Goal: Transaction & Acquisition: Subscribe to service/newsletter

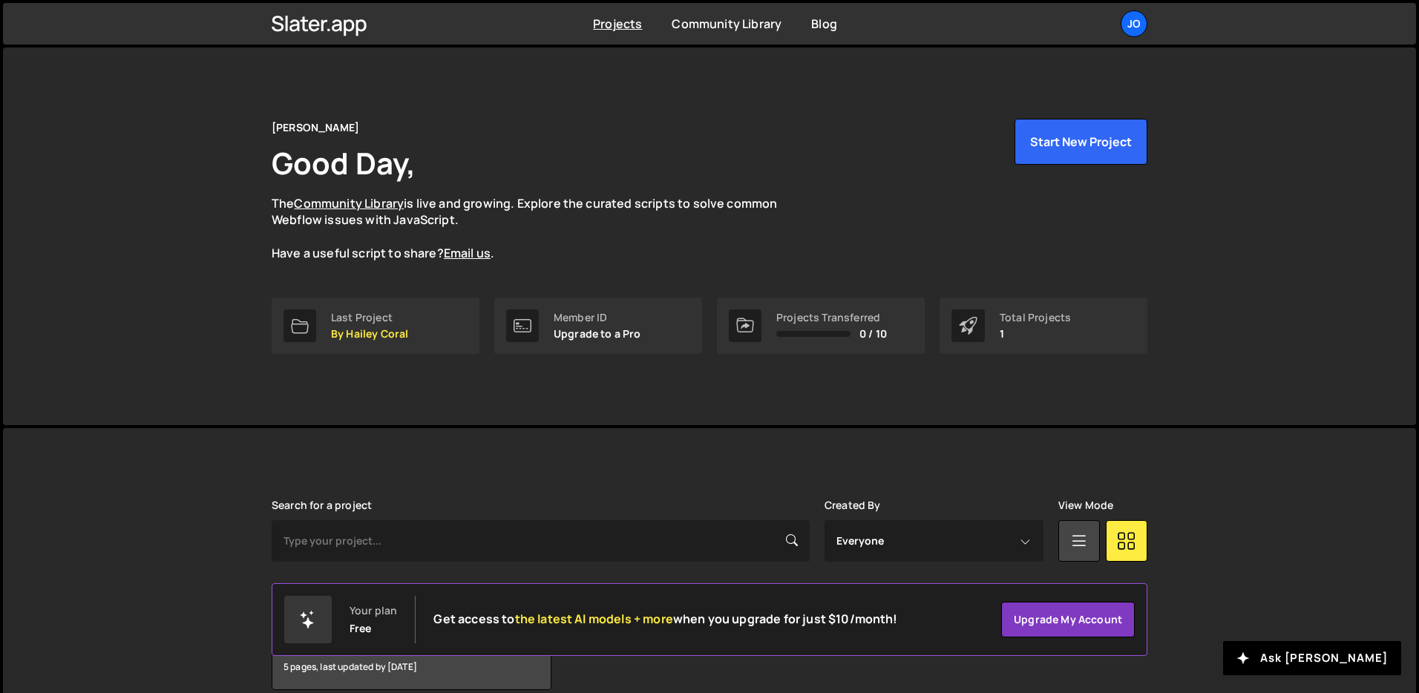
drag, startPoint x: 628, startPoint y: 335, endPoint x: 602, endPoint y: 338, distance: 26.1
click at [628, 335] on p "Upgrade to a Pro" at bounding box center [597, 334] width 88 height 12
click at [528, 323] on icon at bounding box center [522, 326] width 18 height 18
click at [1135, 19] on div "Jo" at bounding box center [1133, 23] width 27 height 27
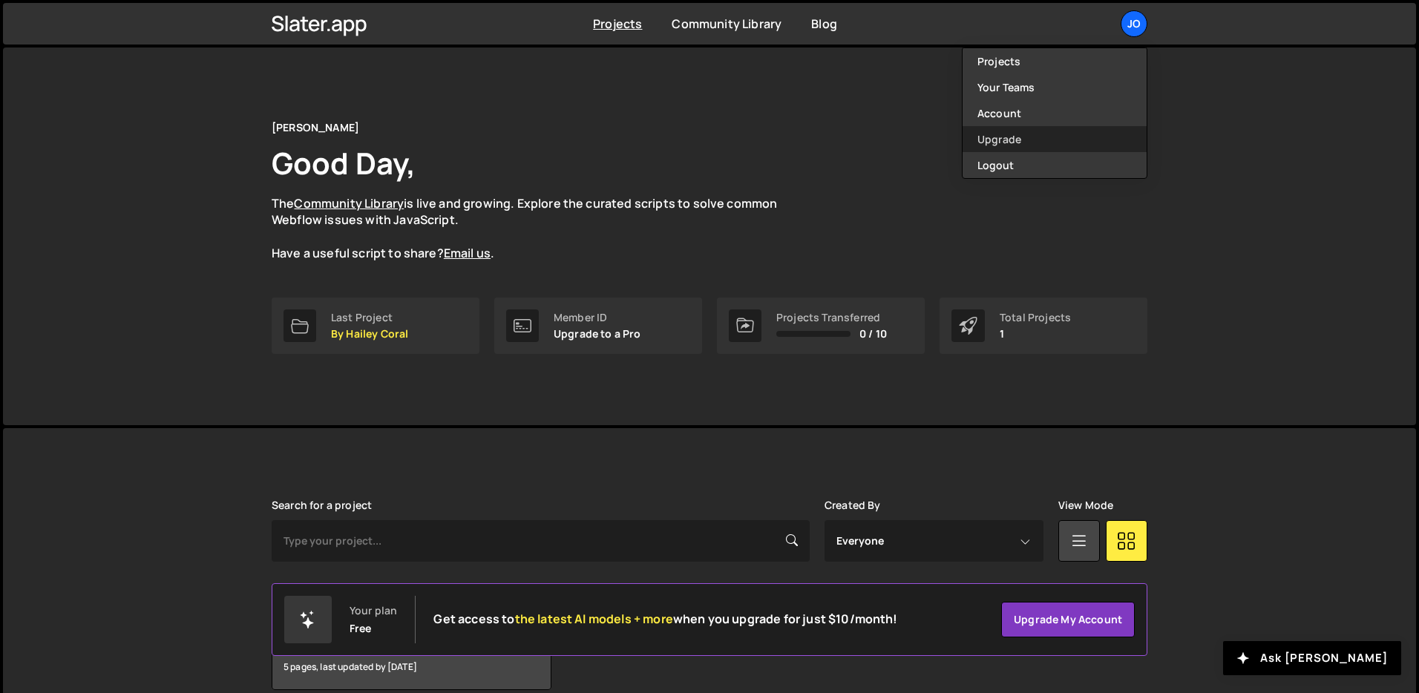
click at [999, 142] on link "Upgrade" at bounding box center [1054, 139] width 184 height 26
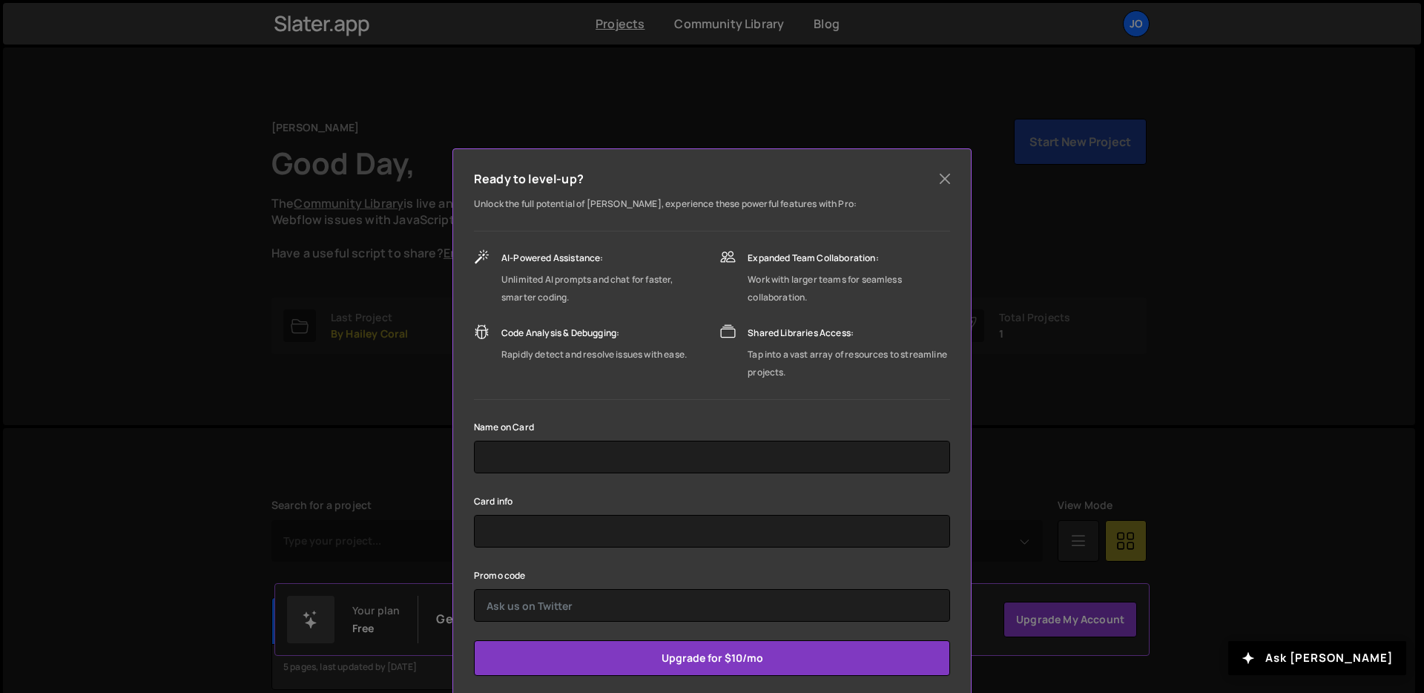
click at [1168, 238] on div "Ready to level-up? Unlock the full potential of [PERSON_NAME], experience these…" at bounding box center [712, 346] width 1424 height 693
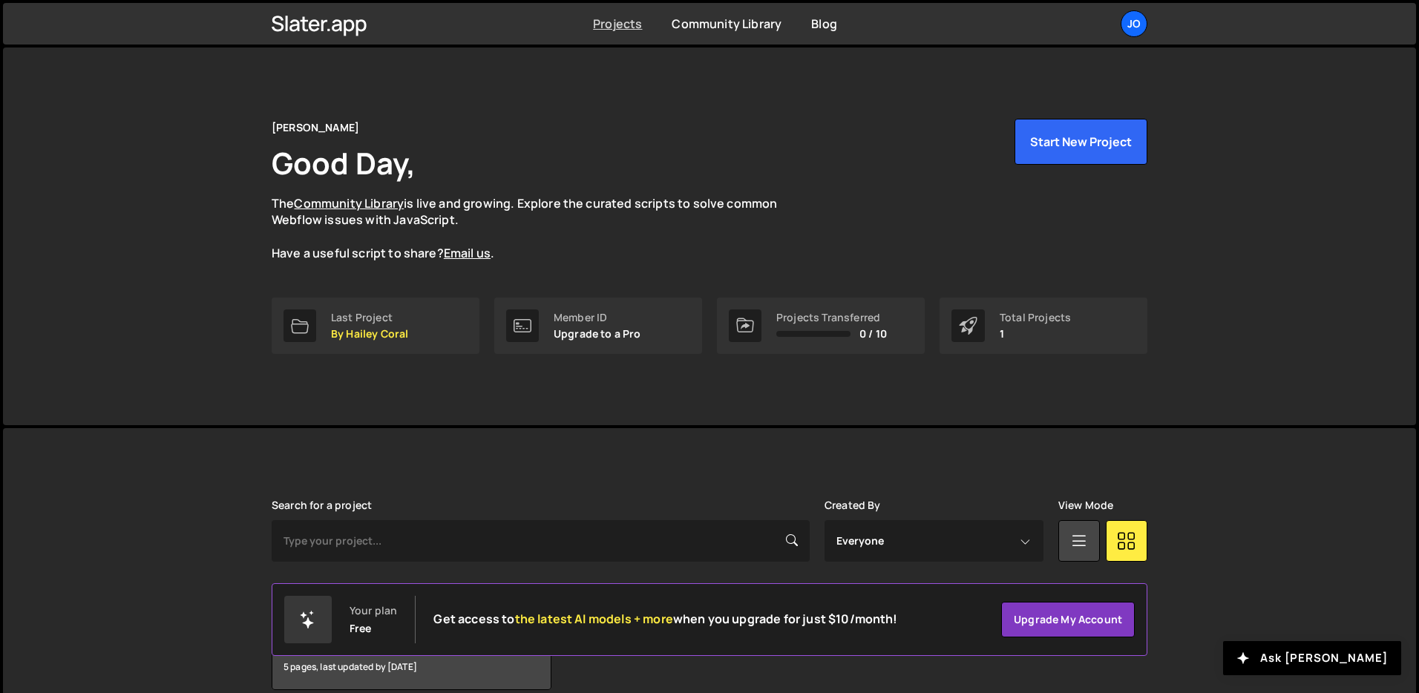
click at [610, 31] on link "Projects" at bounding box center [617, 24] width 49 height 16
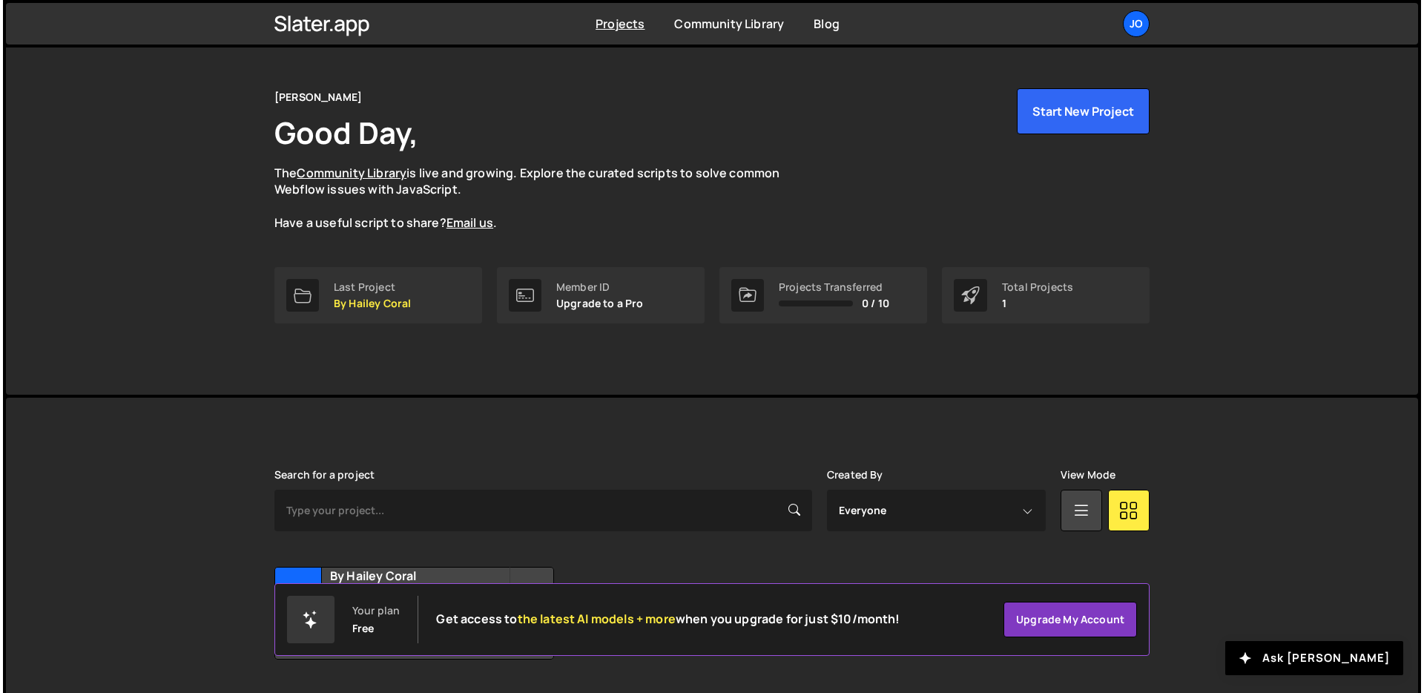
scroll to position [71, 0]
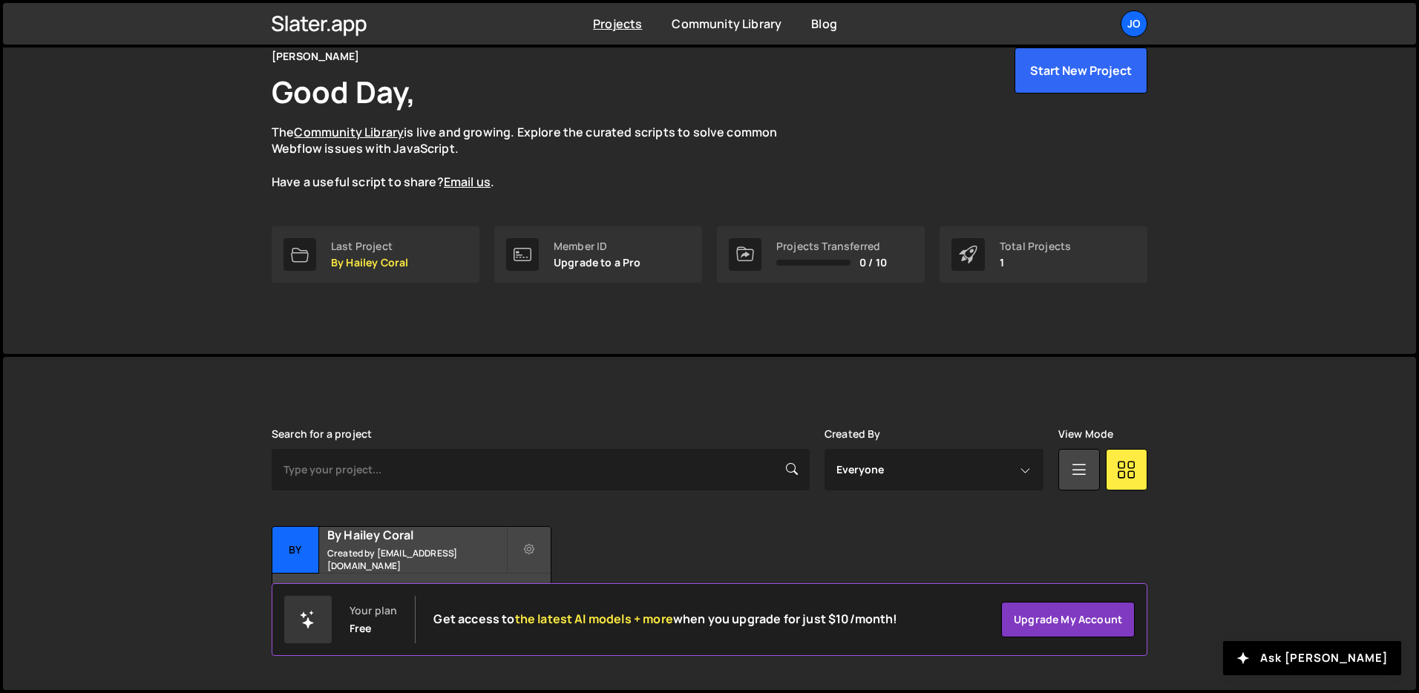
click at [387, 622] on div "Your plan Free" at bounding box center [372, 620] width 47 height 30
click at [1120, 628] on link "Upgrade my account" at bounding box center [1068, 620] width 134 height 36
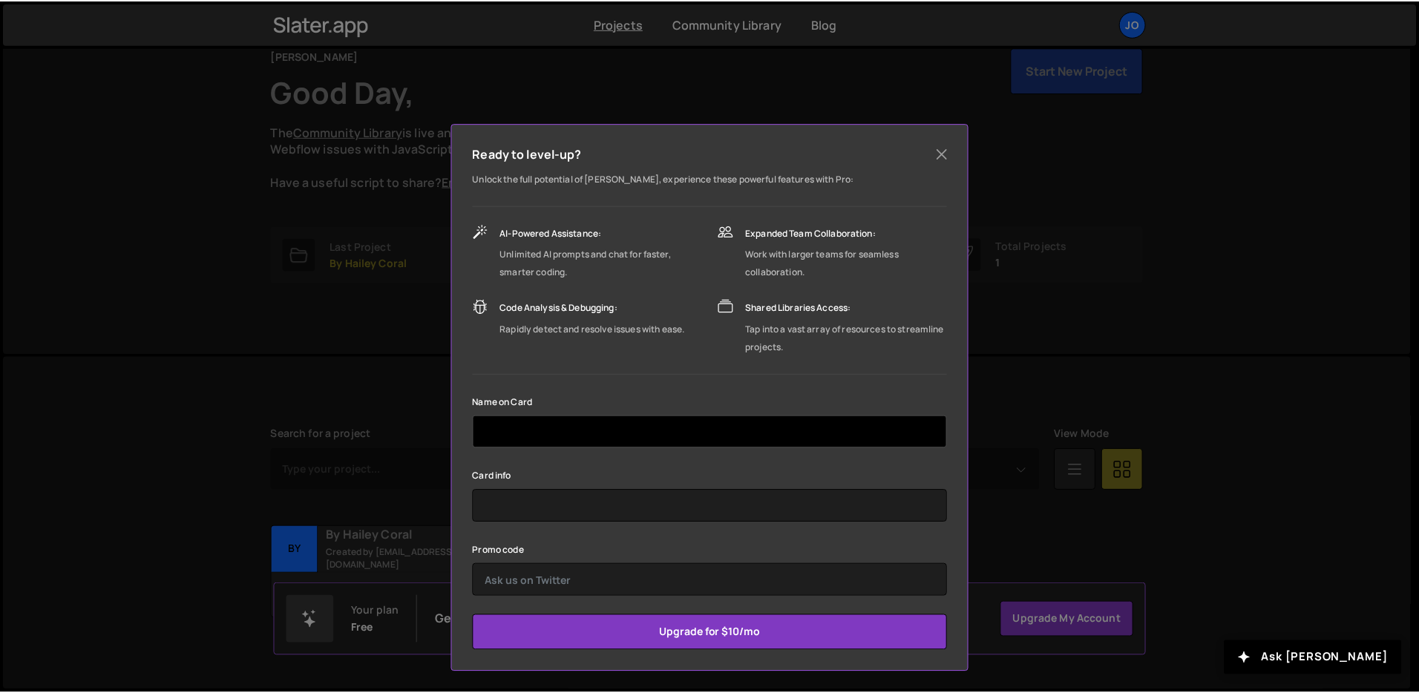
scroll to position [0, 0]
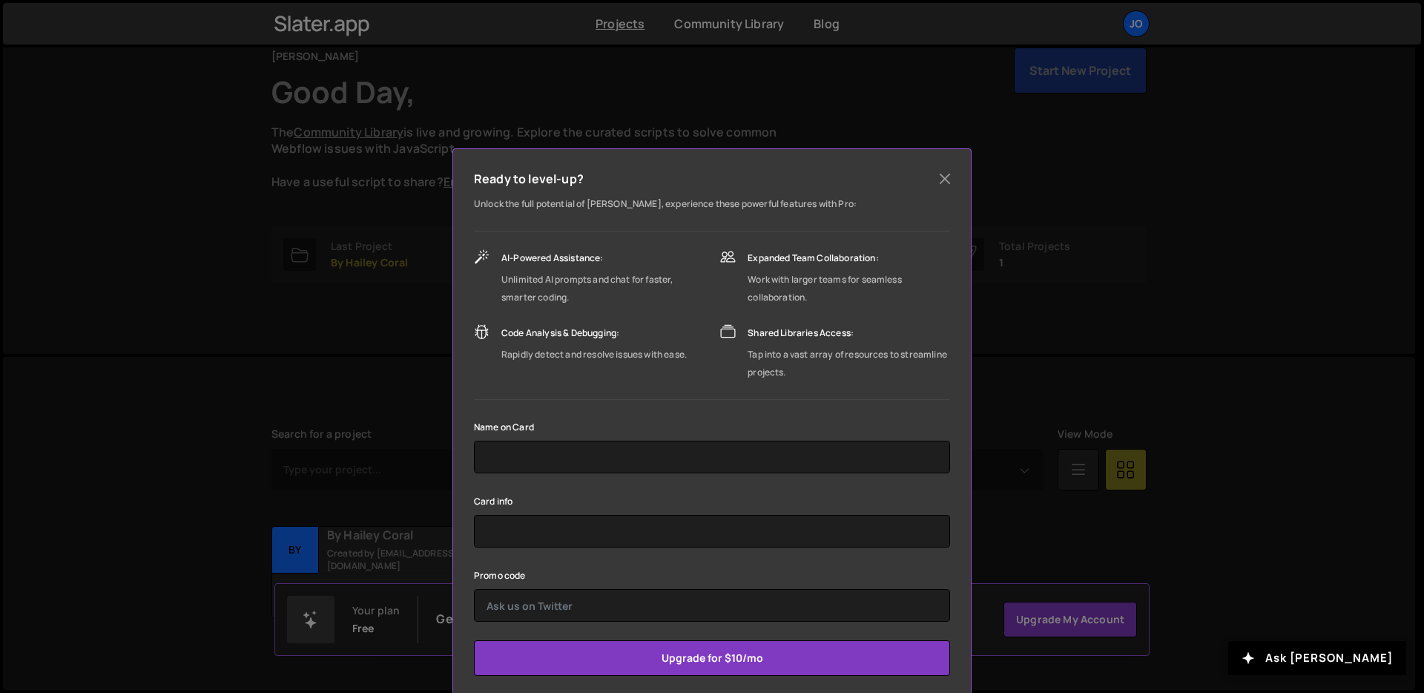
click at [568, 353] on div "Rapidly detect and resolve issues with ease." at bounding box center [594, 355] width 185 height 18
click at [944, 180] on button "Close" at bounding box center [945, 179] width 22 height 22
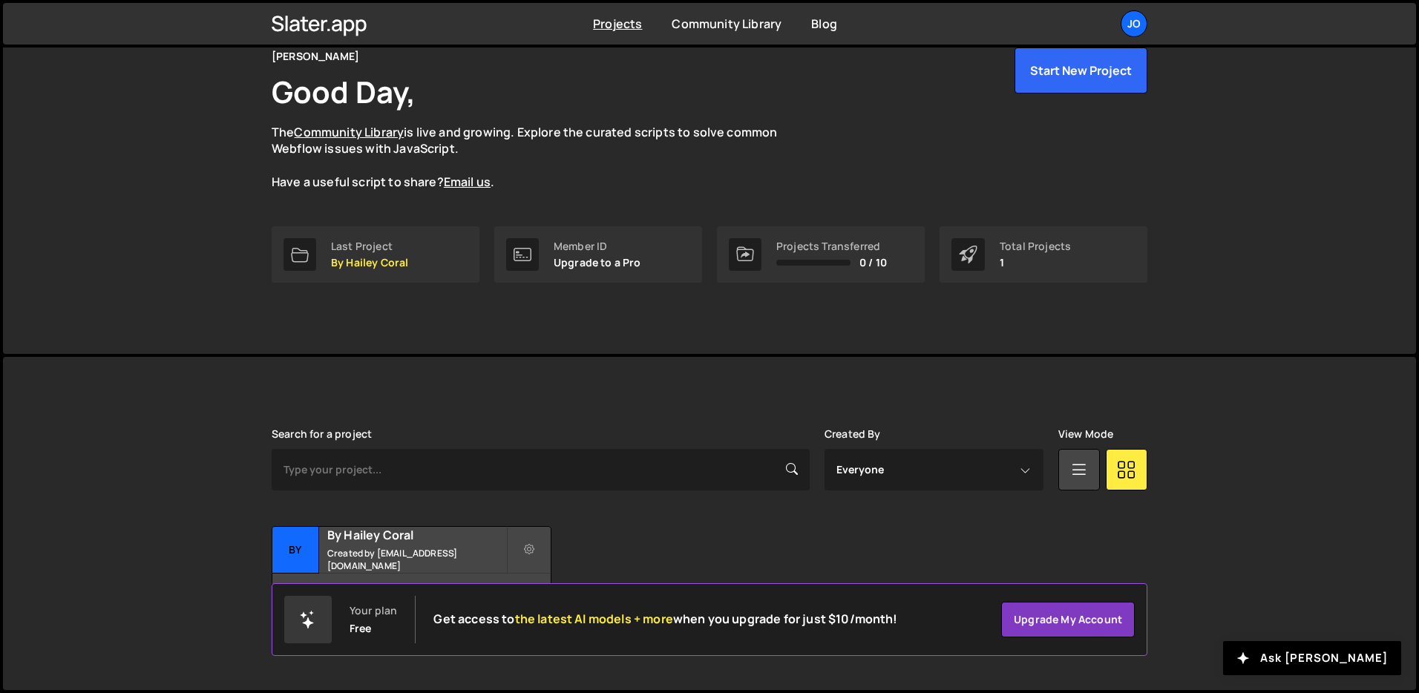
click at [1263, 198] on div "Josh Good Day, The Community Library is live and growing. Explore the curated s…" at bounding box center [709, 165] width 1413 height 378
click at [1277, 202] on div "Josh Good Day, The Community Library is live and growing. Explore the curated s…" at bounding box center [709, 165] width 1413 height 378
click at [1310, 242] on div "Josh Good Day, The Community Library is live and growing. Explore the curated s…" at bounding box center [709, 165] width 1413 height 378
click at [1242, 244] on div "Josh Good Day, The Community Library is live and growing. Explore the curated s…" at bounding box center [709, 165] width 1413 height 378
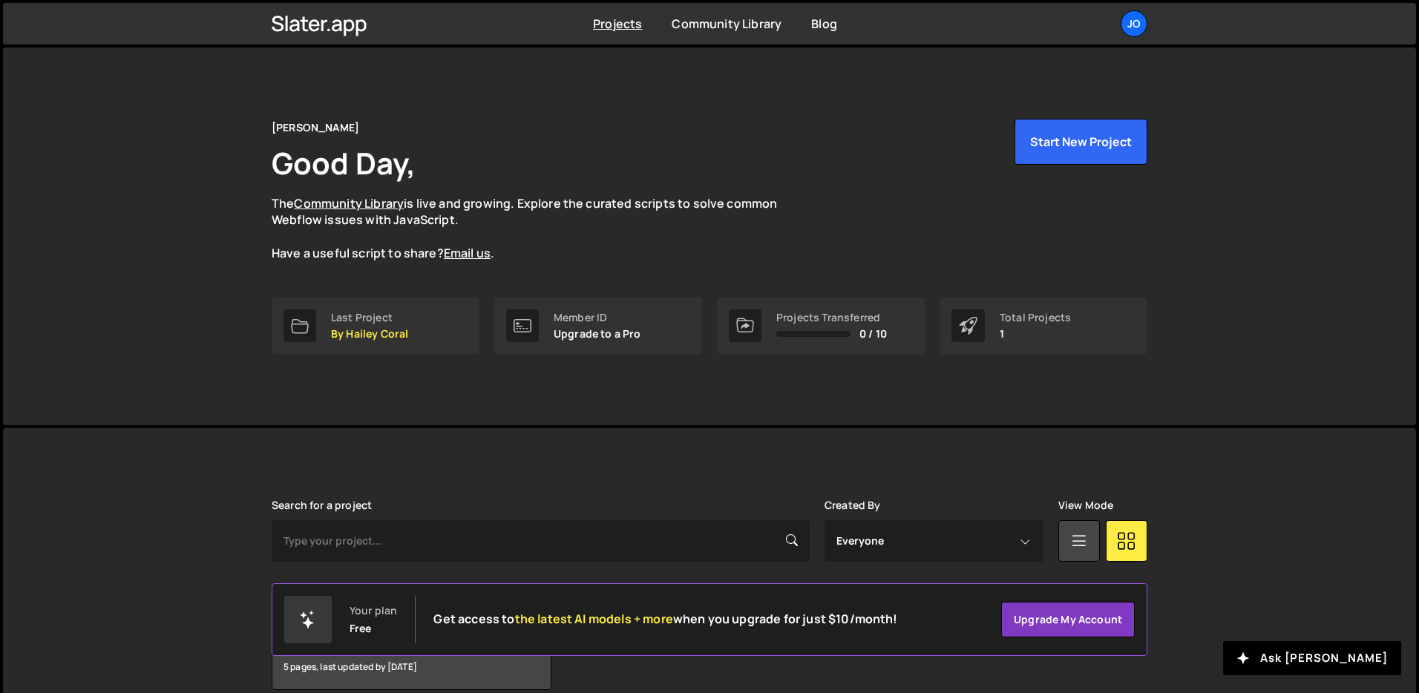
click at [1238, 302] on div "Josh Good Day, The Community Library is live and growing. Explore the curated s…" at bounding box center [709, 236] width 1413 height 378
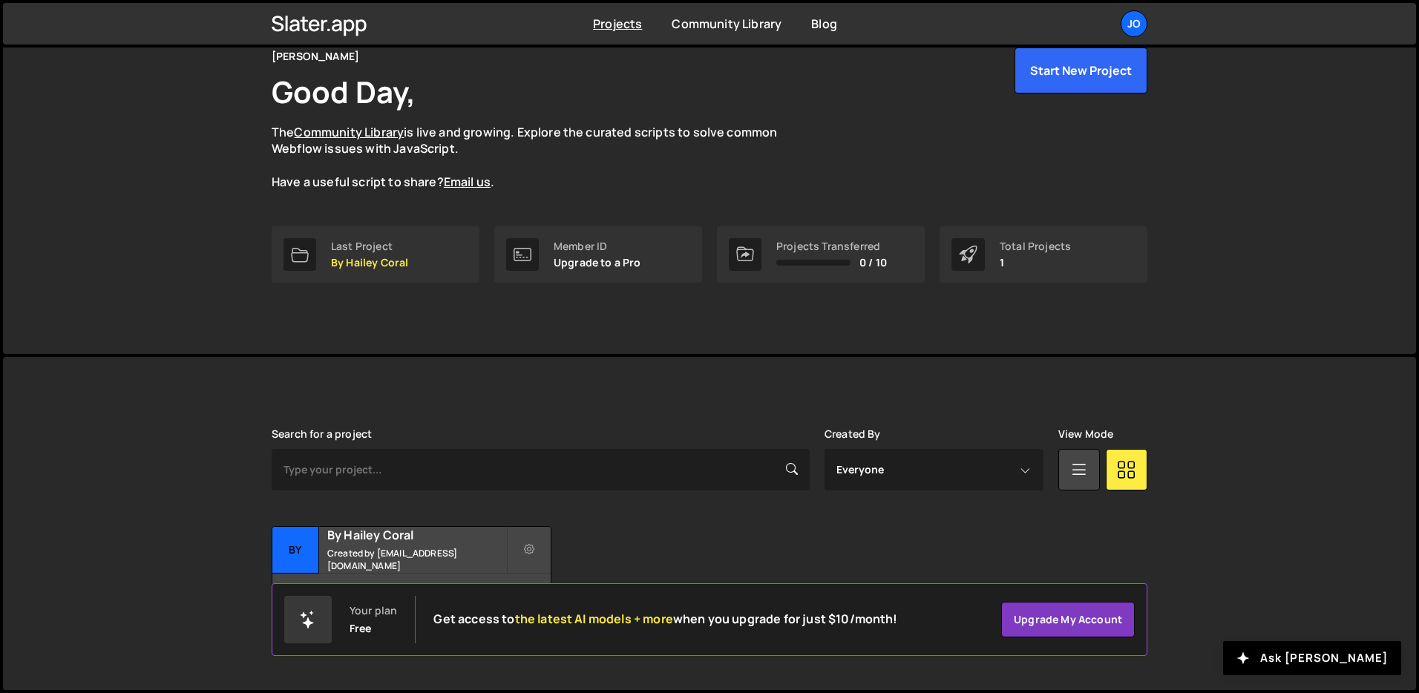
click at [637, 258] on p "Upgrade to a Pro" at bounding box center [597, 263] width 88 height 12
click at [1089, 622] on link "Upgrade my account" at bounding box center [1068, 620] width 134 height 36
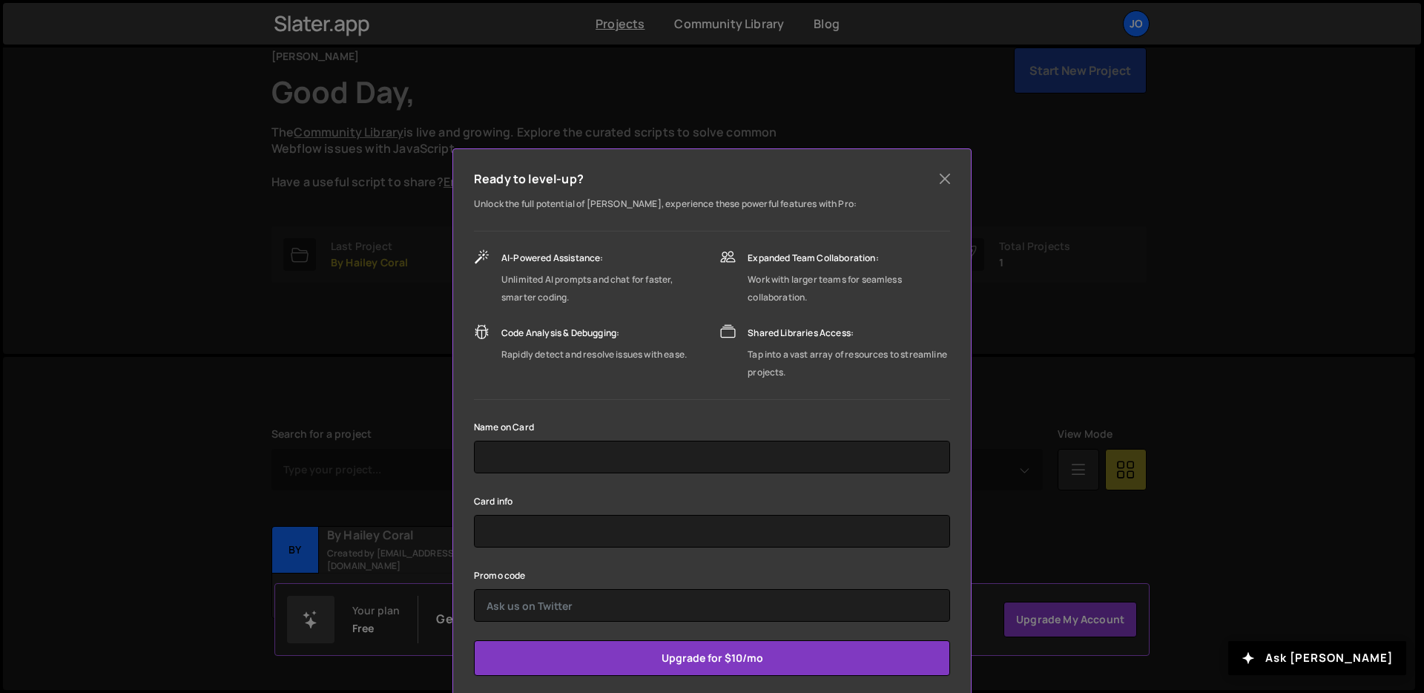
click at [641, 114] on div "Ready to level-up? Unlock the full potential of [PERSON_NAME], experience these…" at bounding box center [712, 346] width 1424 height 693
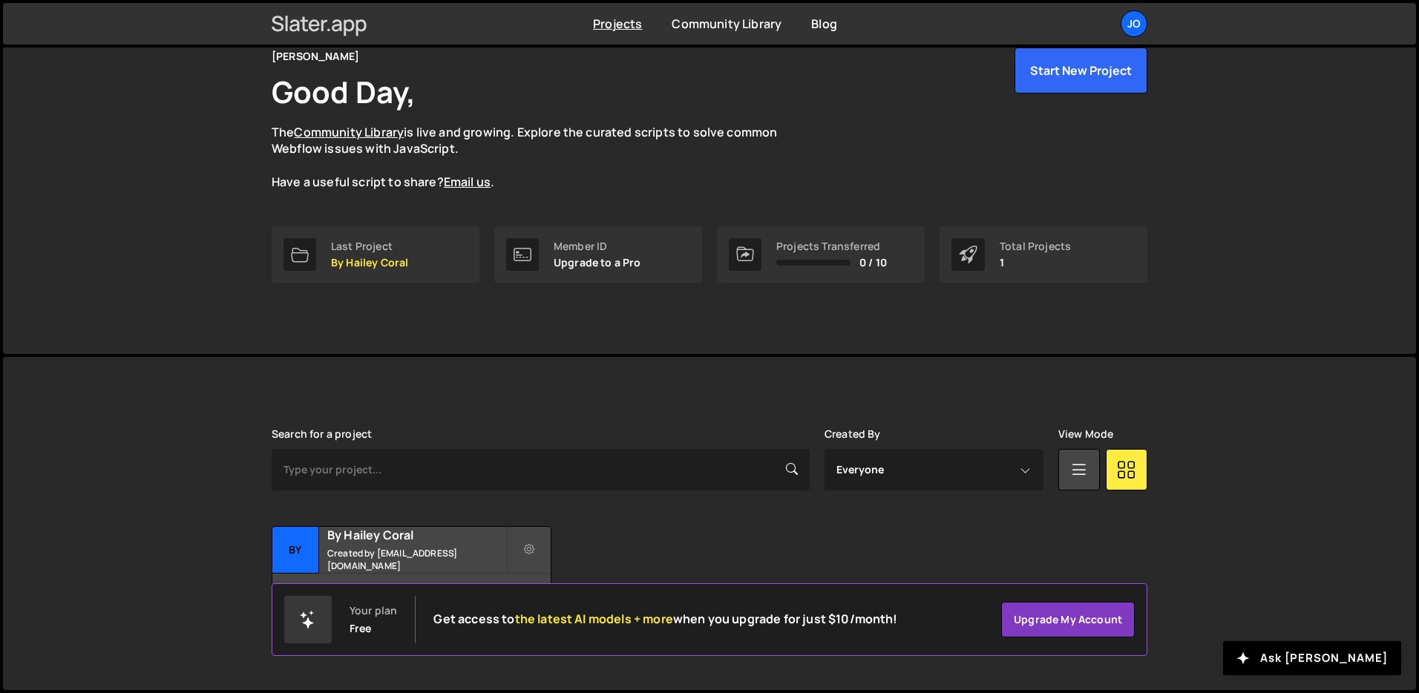
click at [351, 33] on icon at bounding box center [320, 23] width 96 height 25
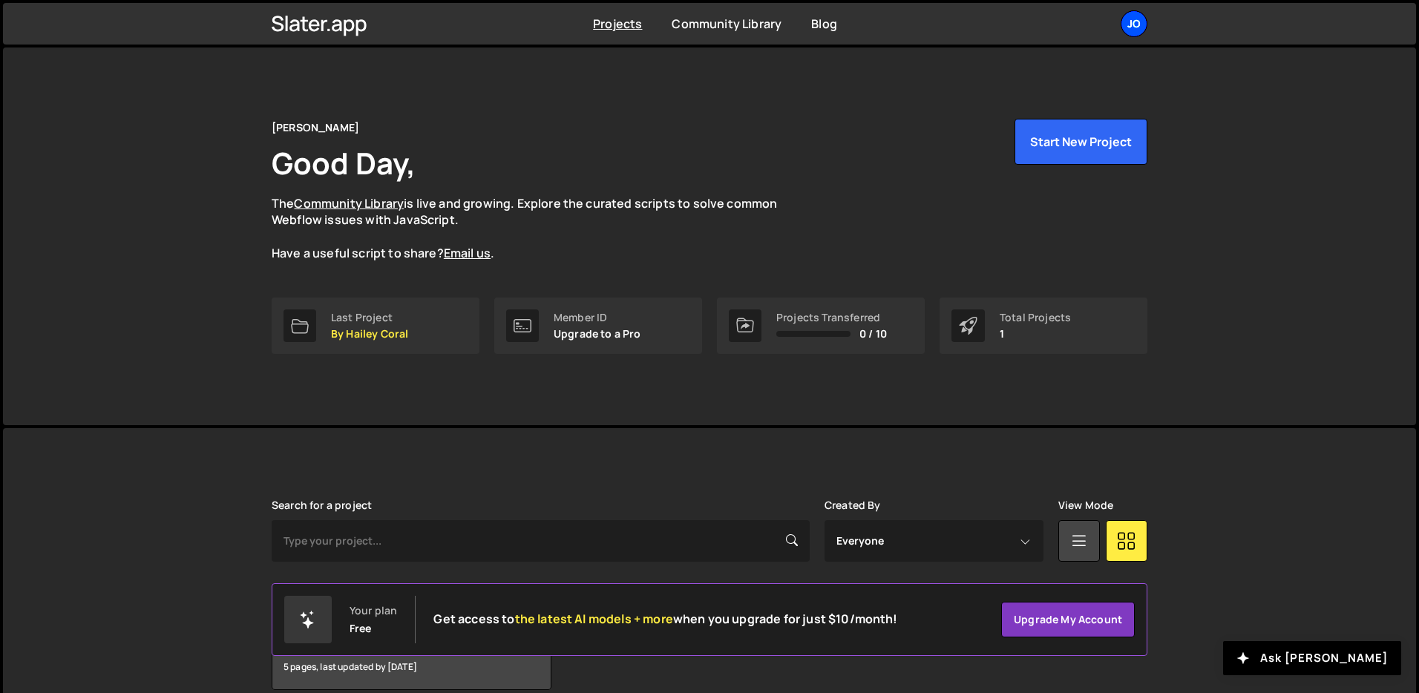
click at [1137, 24] on div "Jo" at bounding box center [1133, 23] width 27 height 27
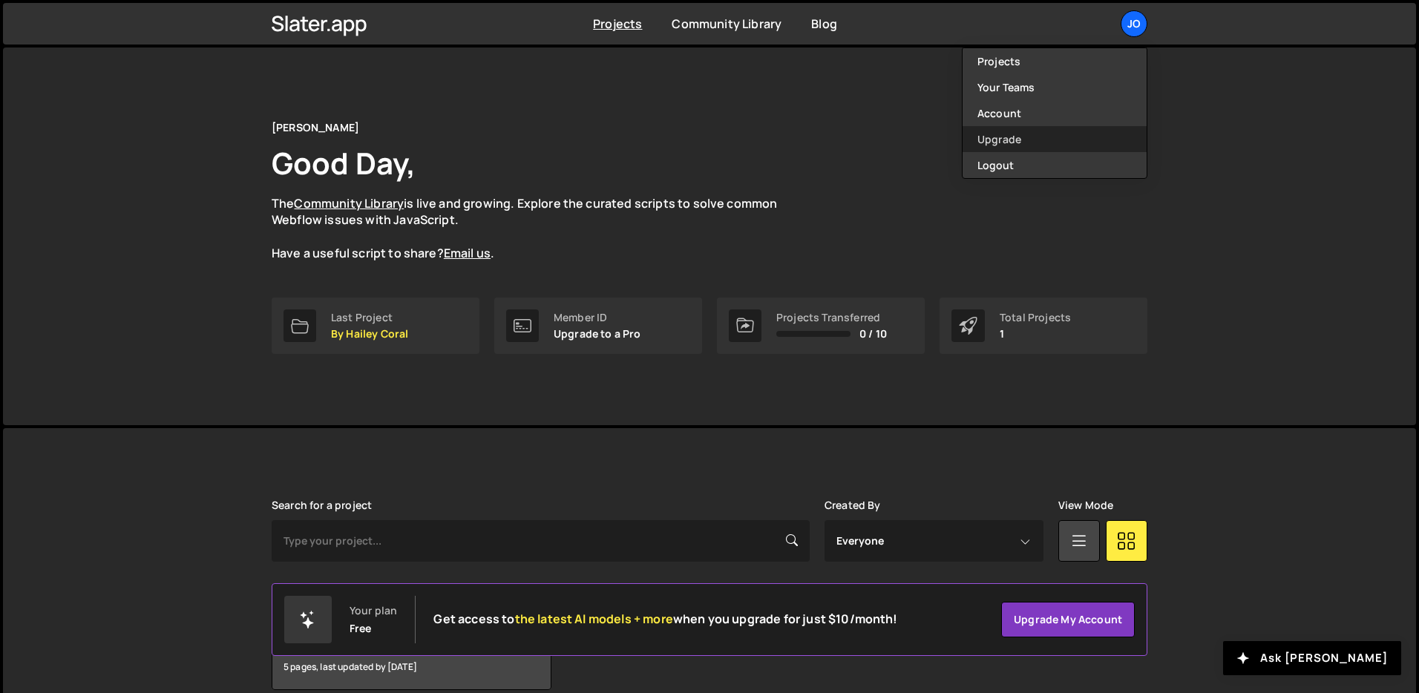
click at [1001, 148] on link "Upgrade" at bounding box center [1054, 139] width 184 height 26
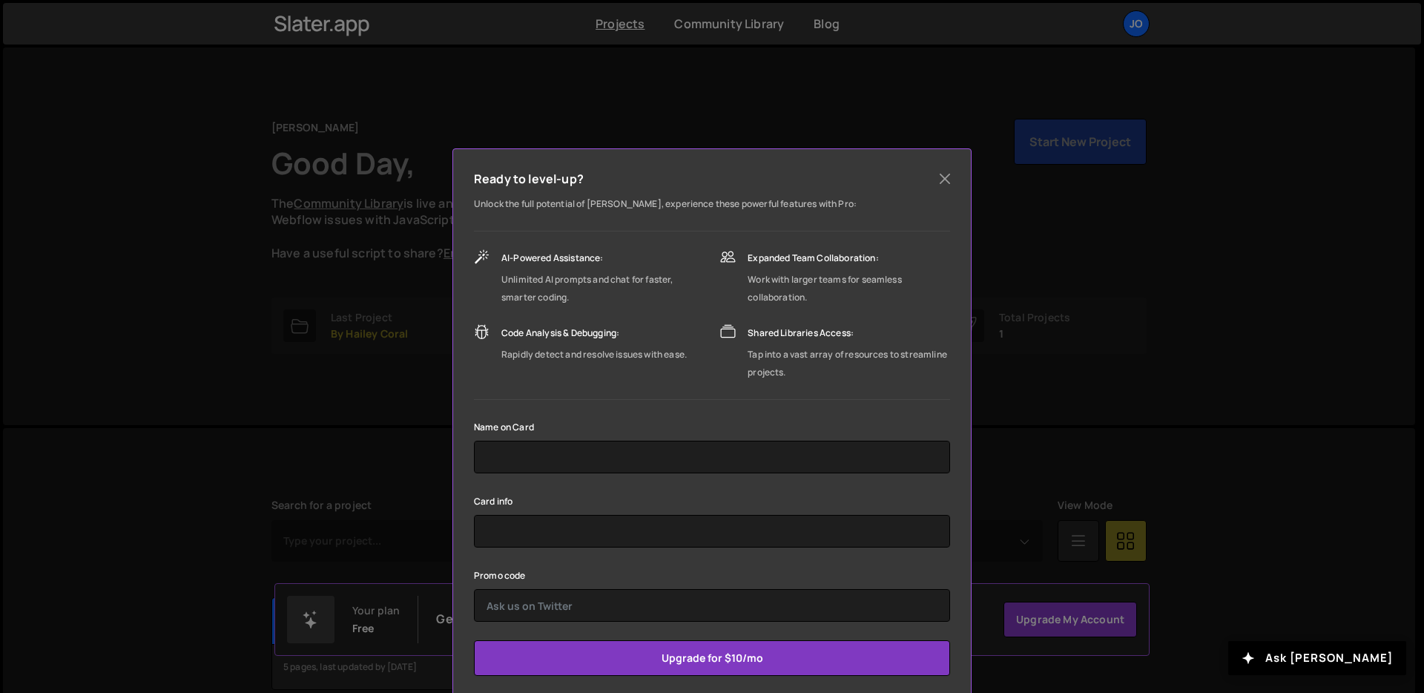
click at [1157, 421] on div "Ready to level-up? Unlock the full potential of [PERSON_NAME], experience these…" at bounding box center [712, 346] width 1424 height 693
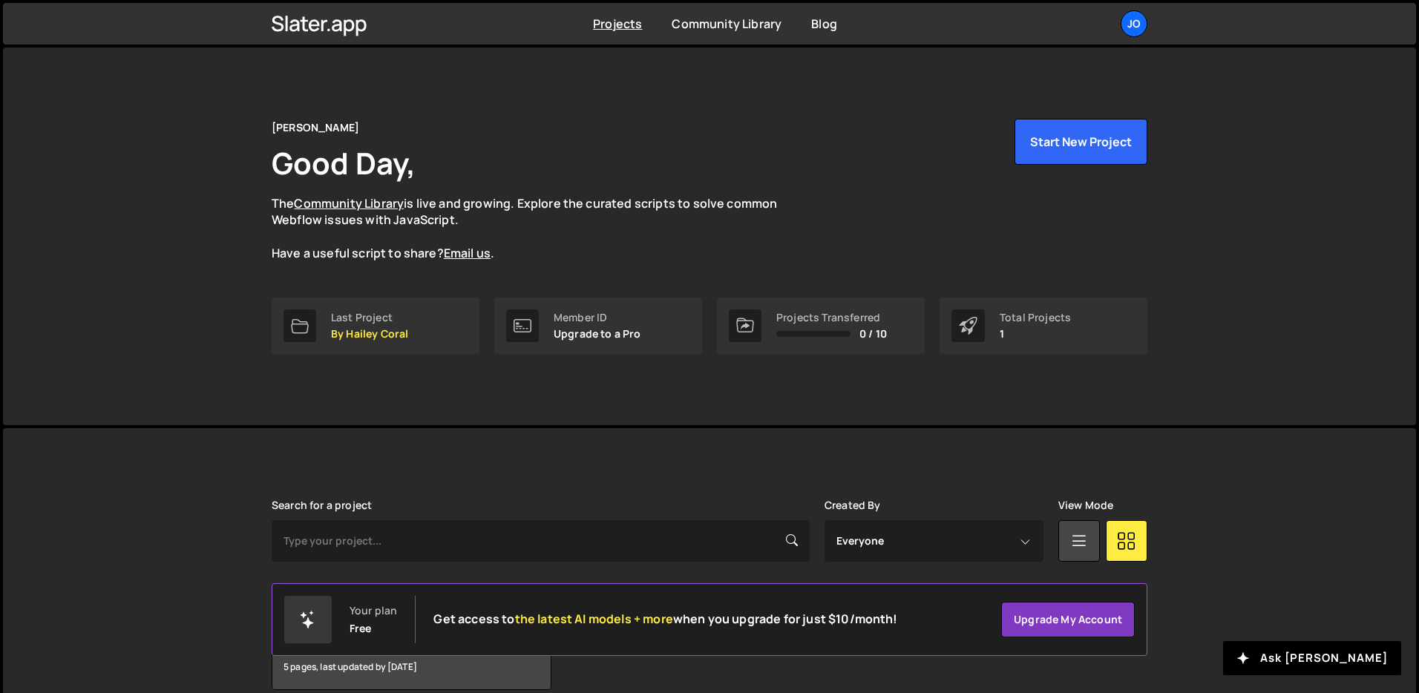
scroll to position [71, 0]
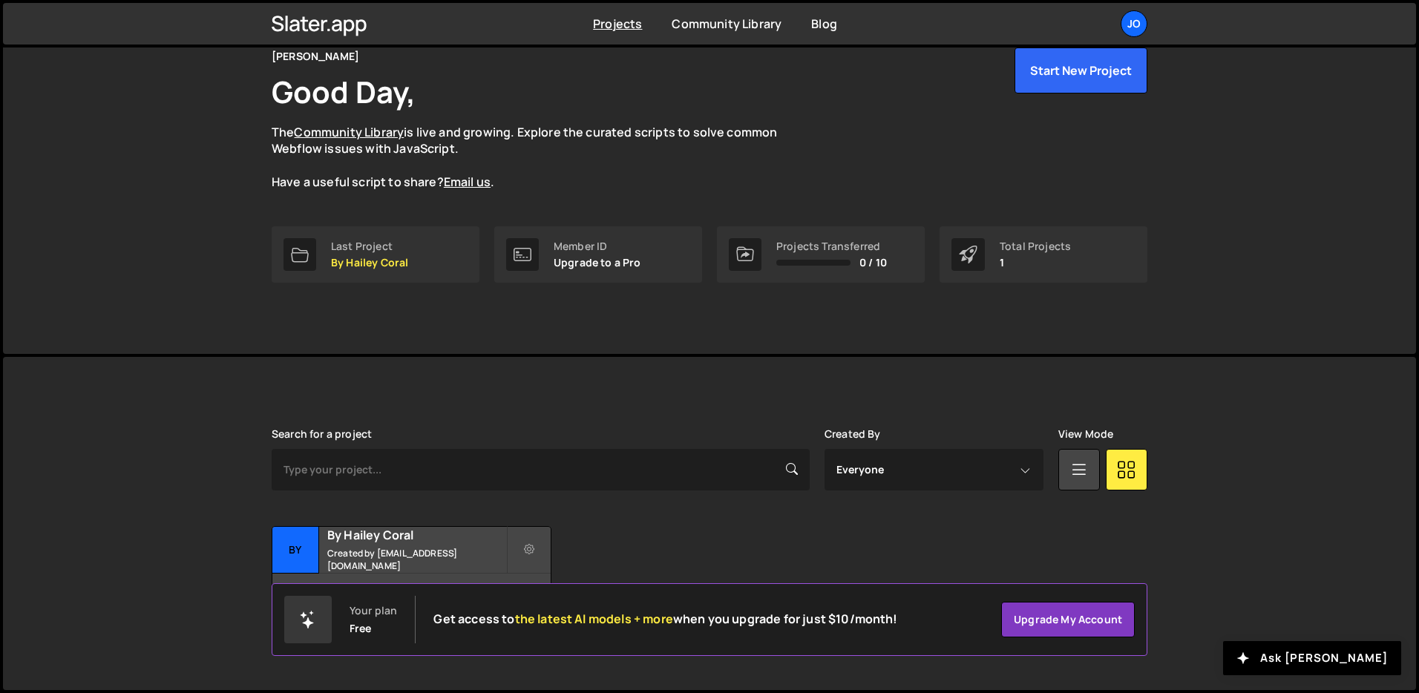
drag, startPoint x: 578, startPoint y: 266, endPoint x: 791, endPoint y: 272, distance: 213.0
click at [579, 266] on p "Upgrade to a Pro" at bounding box center [597, 263] width 88 height 12
click at [982, 248] on div at bounding box center [967, 254] width 33 height 33
click at [815, 24] on link "Blog" at bounding box center [824, 24] width 26 height 16
